Goal: Information Seeking & Learning: Learn about a topic

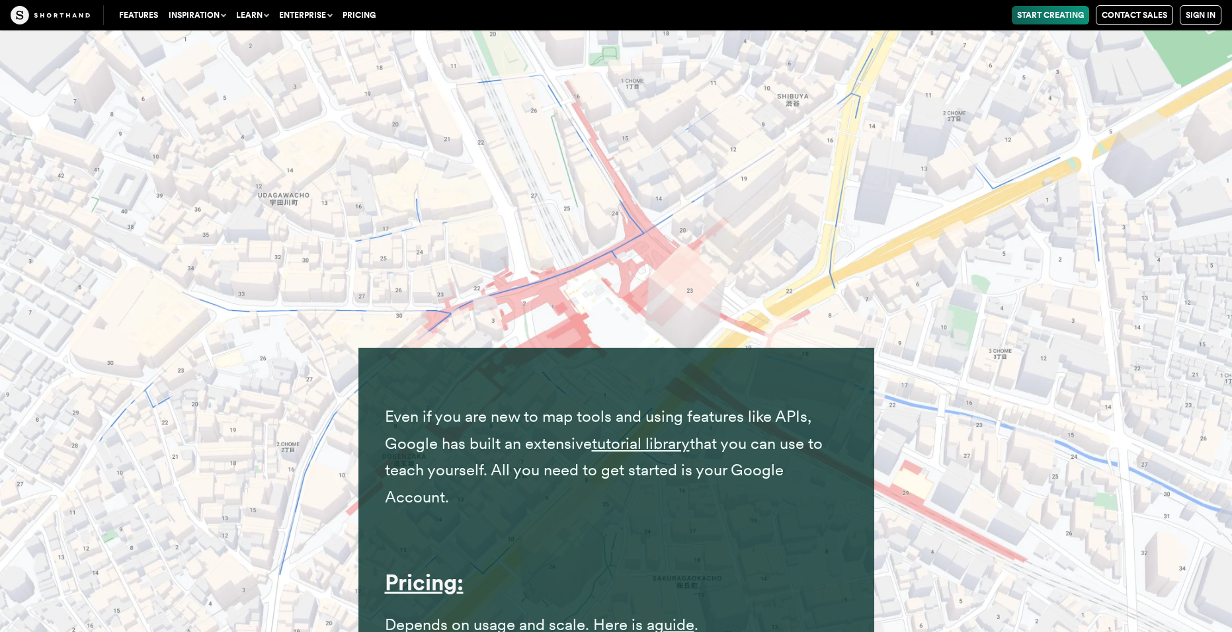
scroll to position [14523, 0]
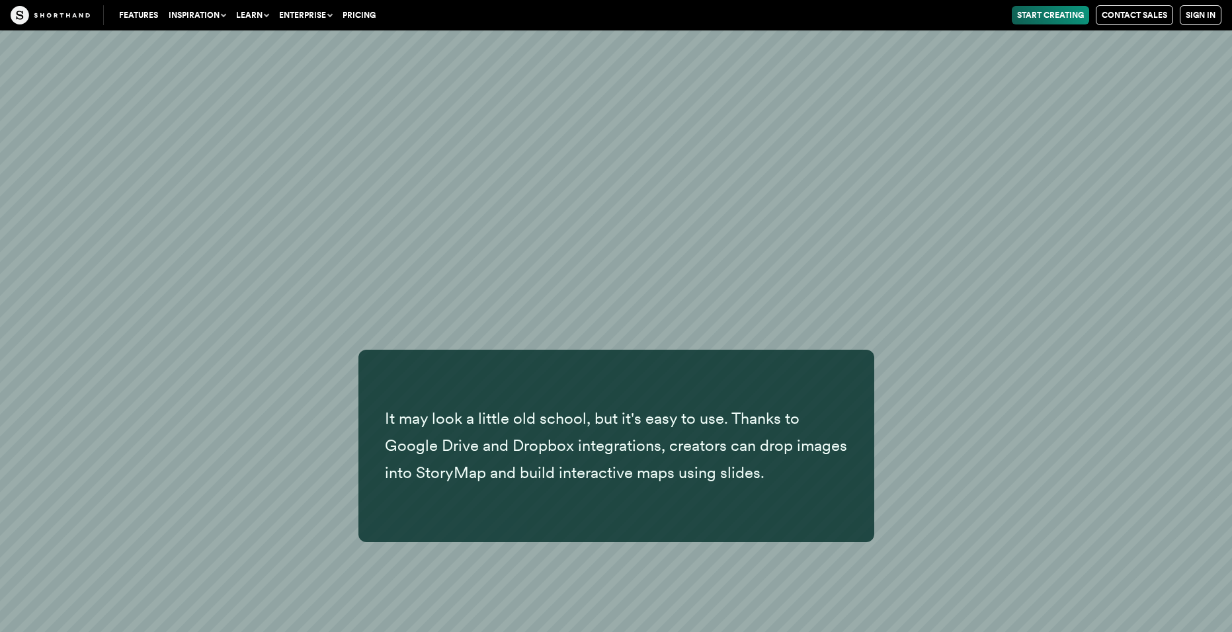
scroll to position [15647, 0]
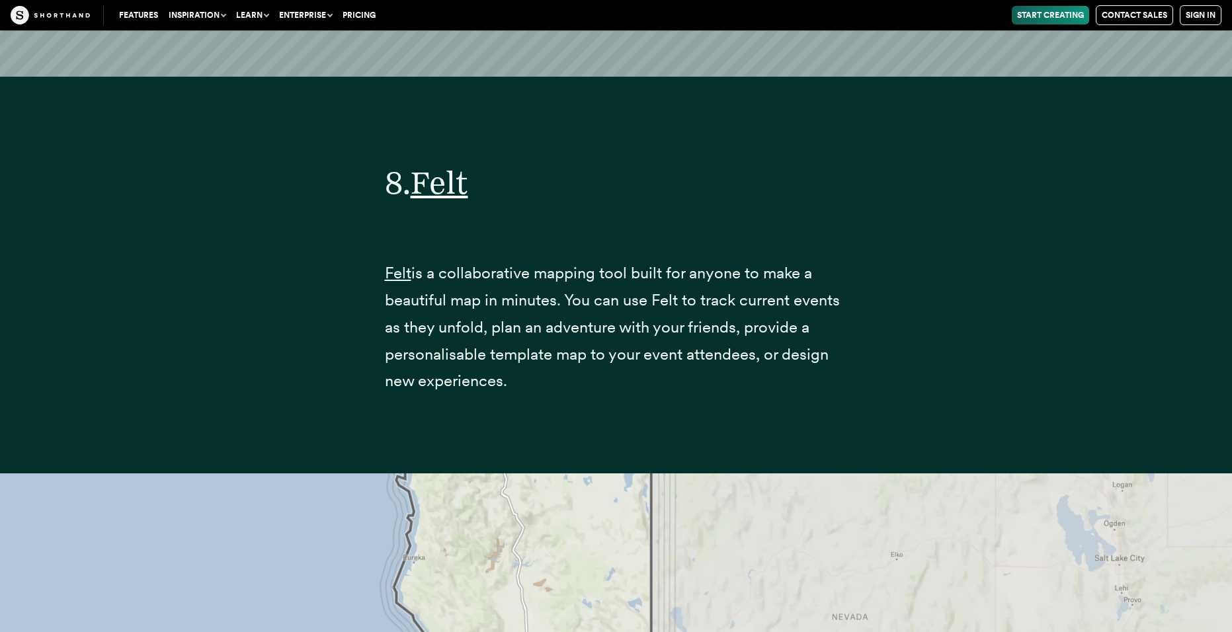
scroll to position [26952, 0]
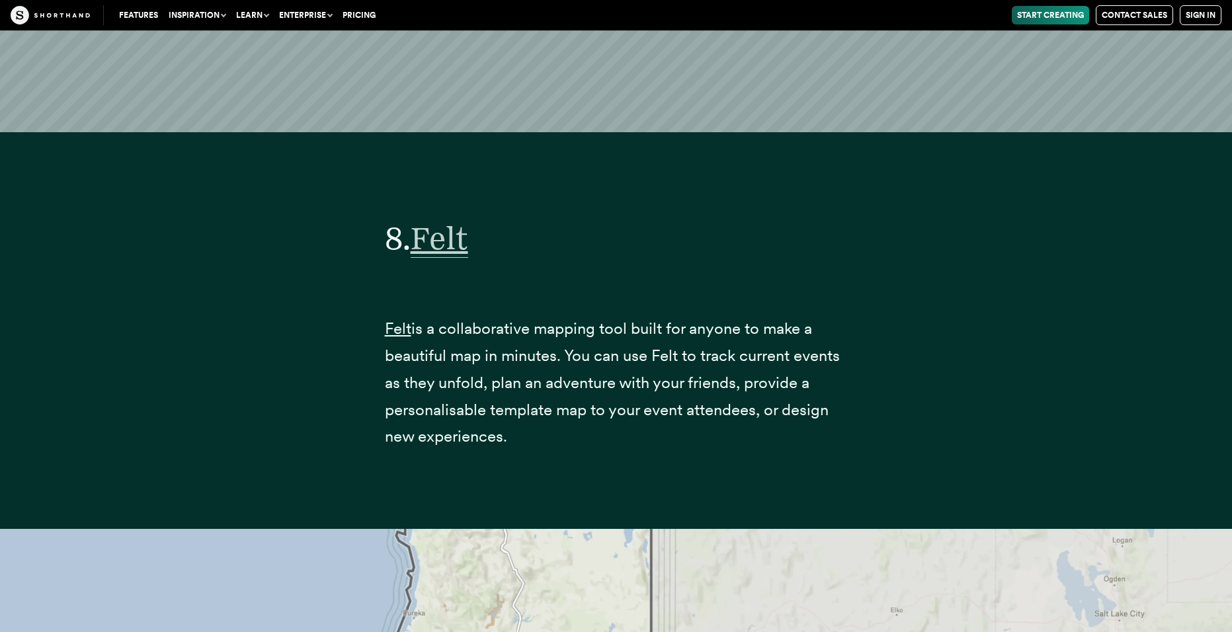
click at [459, 244] on span "Felt" at bounding box center [440, 238] width 58 height 39
